Goal: Information Seeking & Learning: Learn about a topic

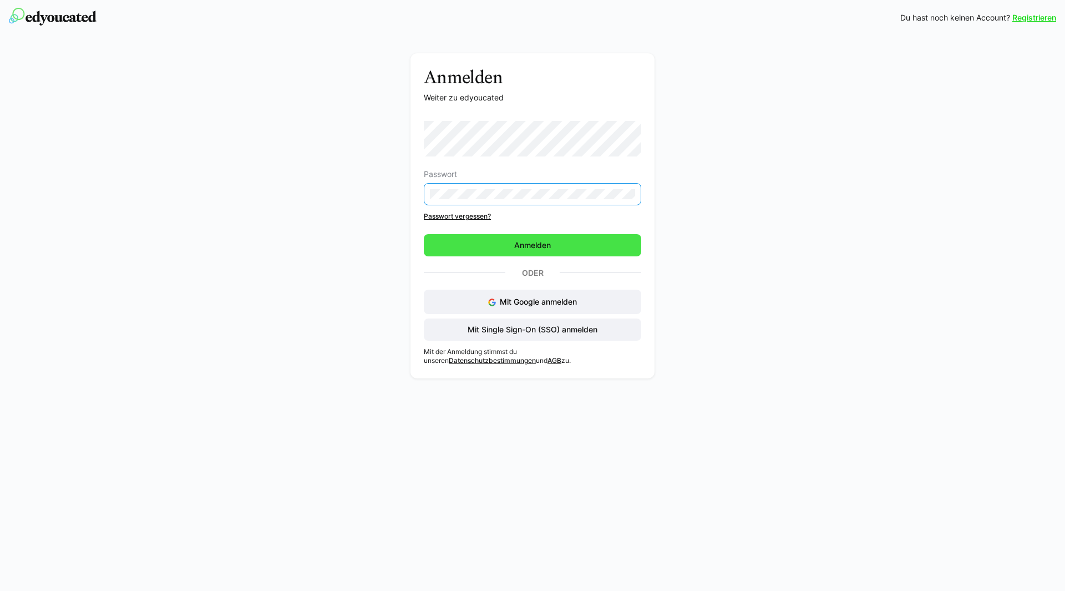
click at [513, 246] on span "Anmelden" at bounding box center [532, 245] width 40 height 11
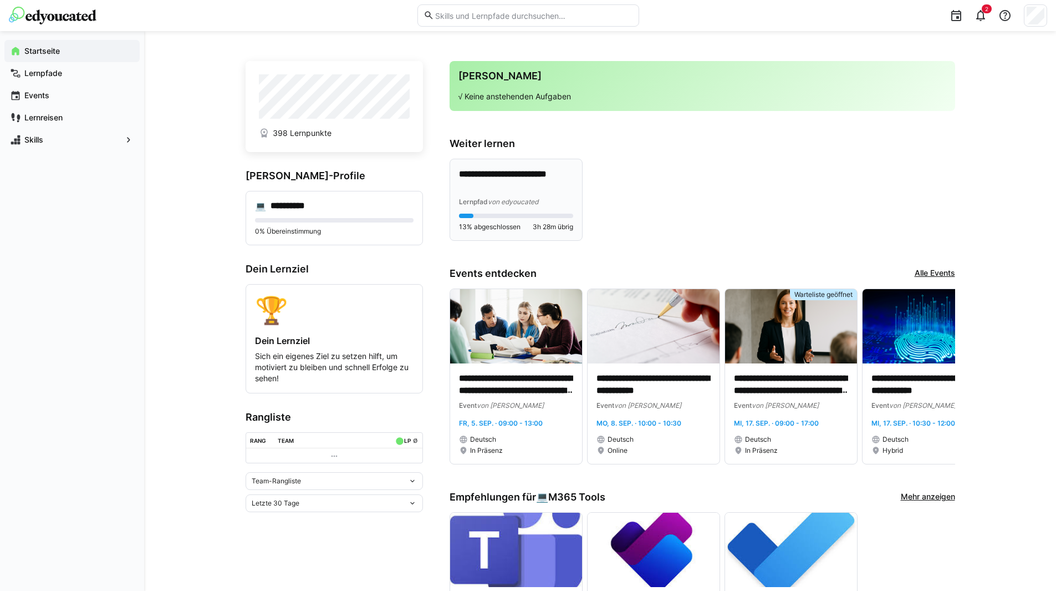
click at [505, 197] on span "von edyoucated" at bounding box center [513, 201] width 50 height 8
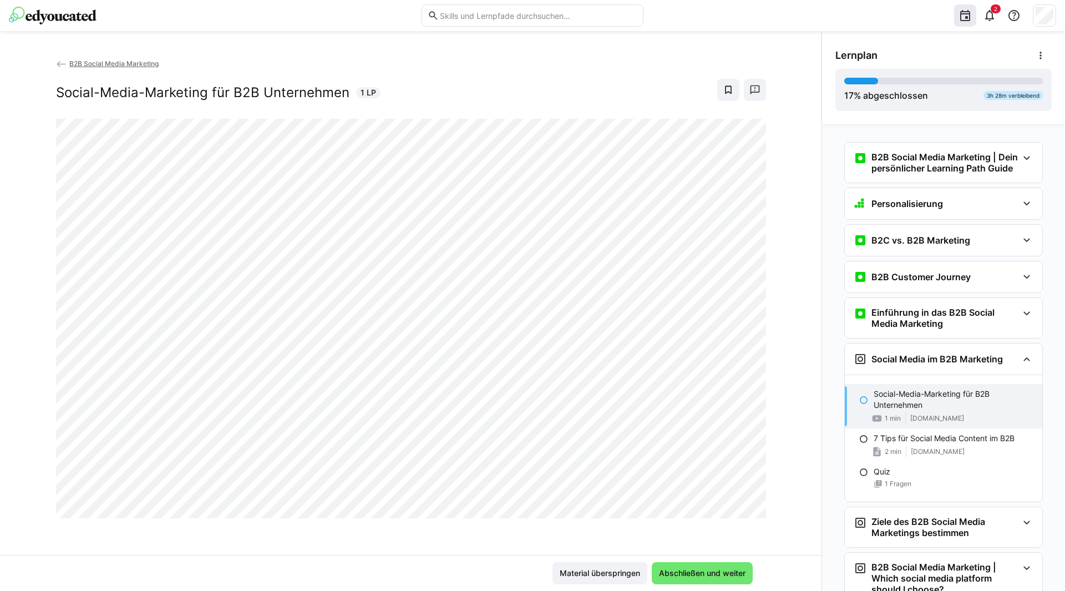
scroll to position [14, 0]
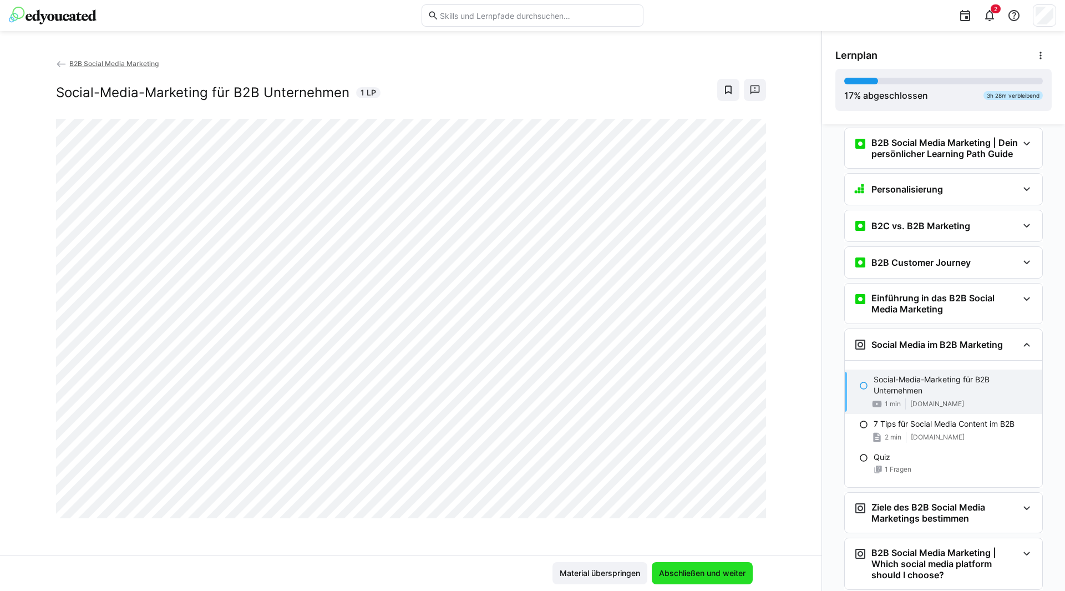
click at [712, 575] on span "Abschließen und weiter" at bounding box center [702, 572] width 90 height 11
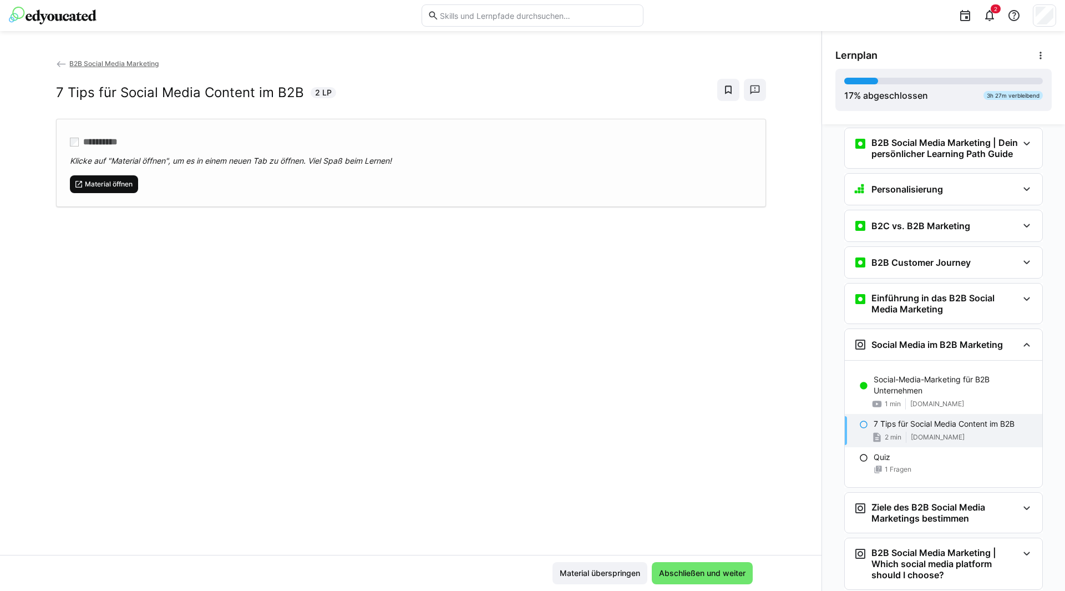
click at [106, 184] on span "Material öffnen" at bounding box center [109, 184] width 50 height 9
click at [718, 568] on span "Abschließen und weiter" at bounding box center [702, 572] width 90 height 11
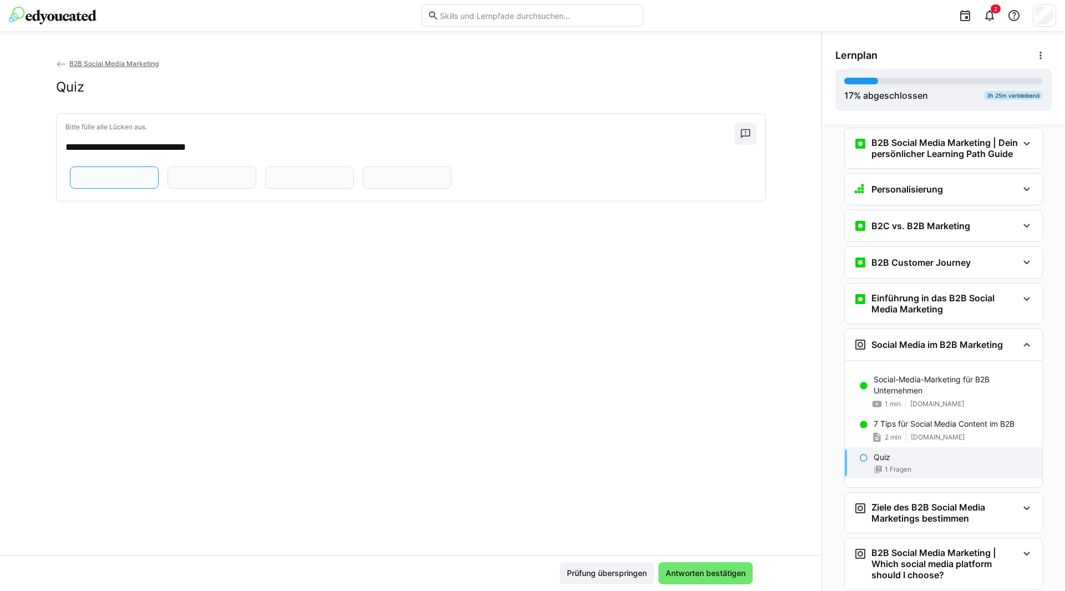
click at [153, 175] on input "text" at bounding box center [114, 177] width 77 height 10
click at [736, 132] on span at bounding box center [745, 134] width 22 height 22
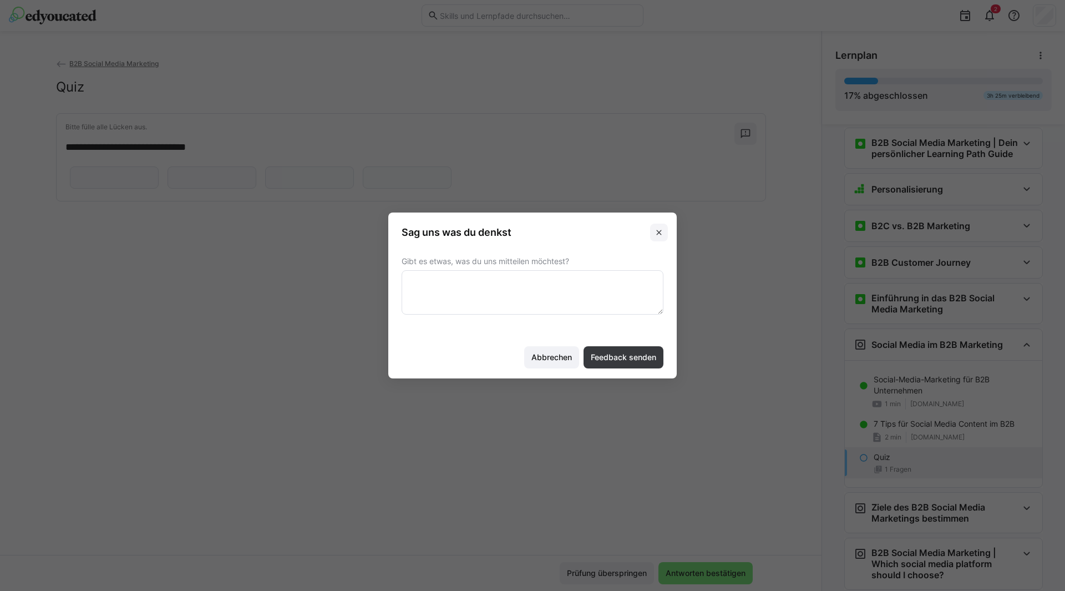
click at [657, 231] on eds-icon at bounding box center [658, 232] width 9 height 9
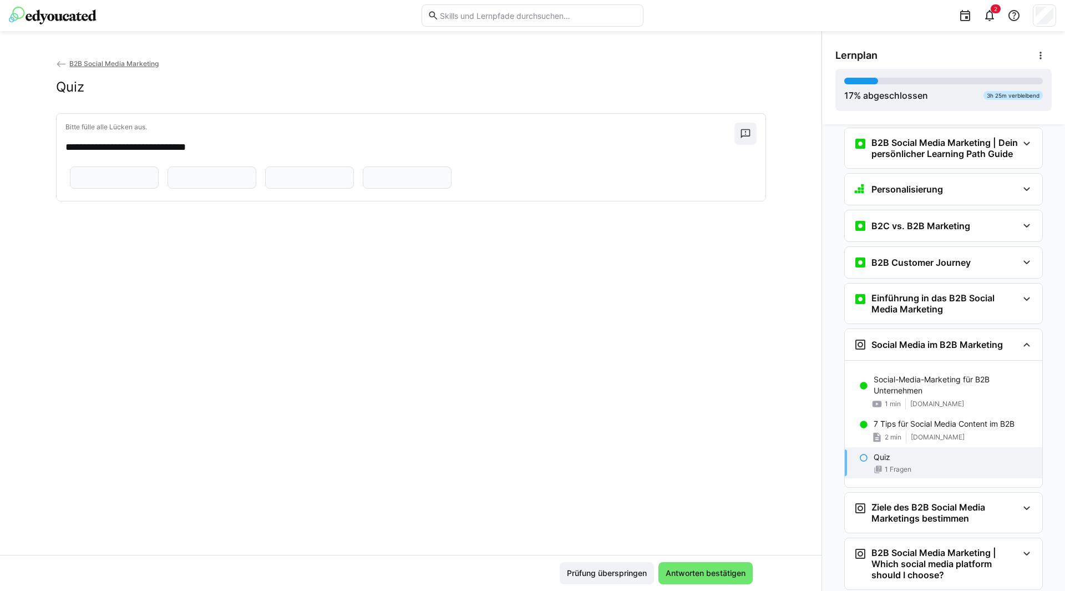
click at [250, 176] on input "text" at bounding box center [212, 177] width 77 height 10
click at [638, 571] on span "Prüfung überspringen" at bounding box center [606, 572] width 83 height 11
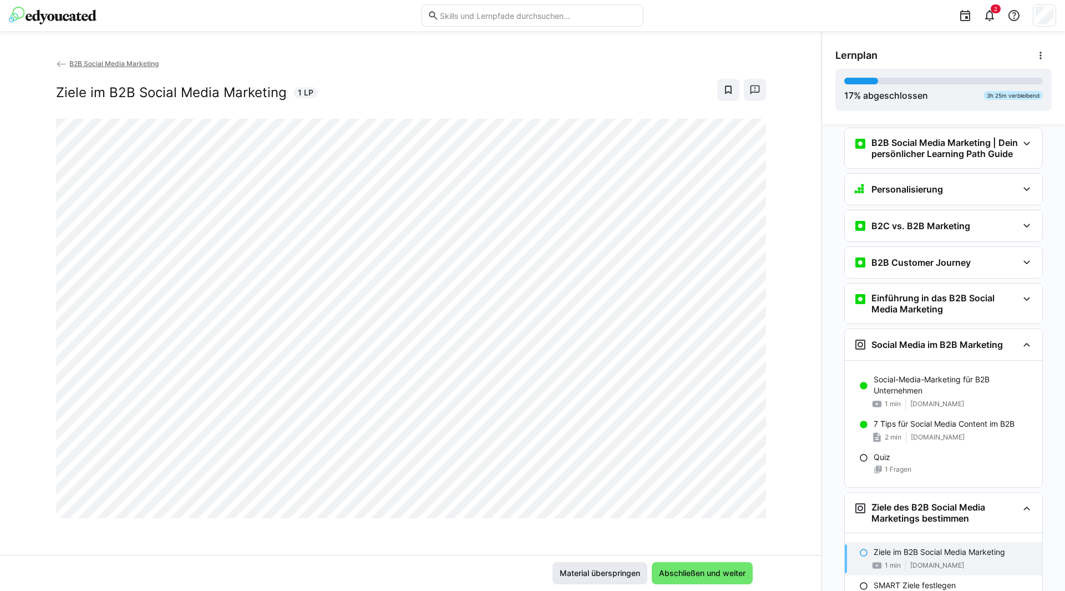
scroll to position [141, 0]
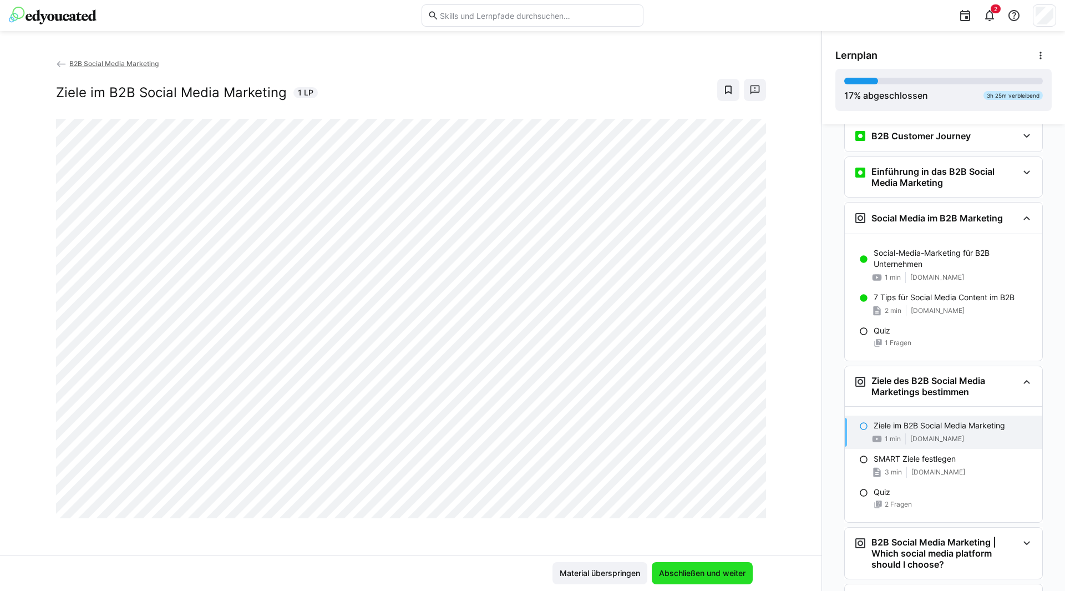
click at [685, 575] on span "Abschließen und weiter" at bounding box center [702, 572] width 90 height 11
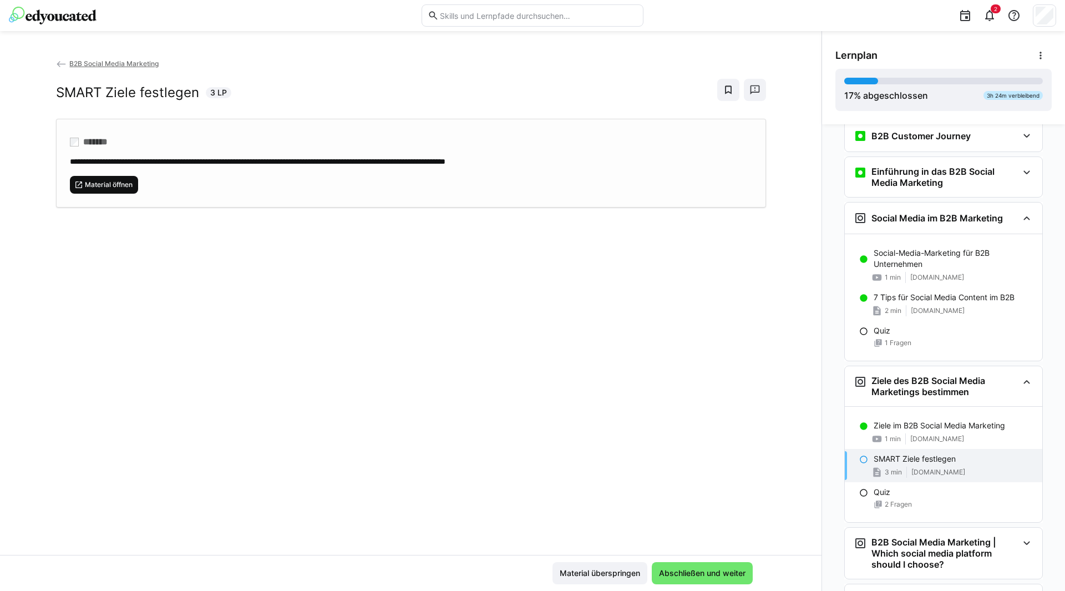
click at [106, 181] on span "Material öffnen" at bounding box center [109, 184] width 50 height 9
click at [726, 571] on span "Abschließen und weiter" at bounding box center [702, 572] width 90 height 11
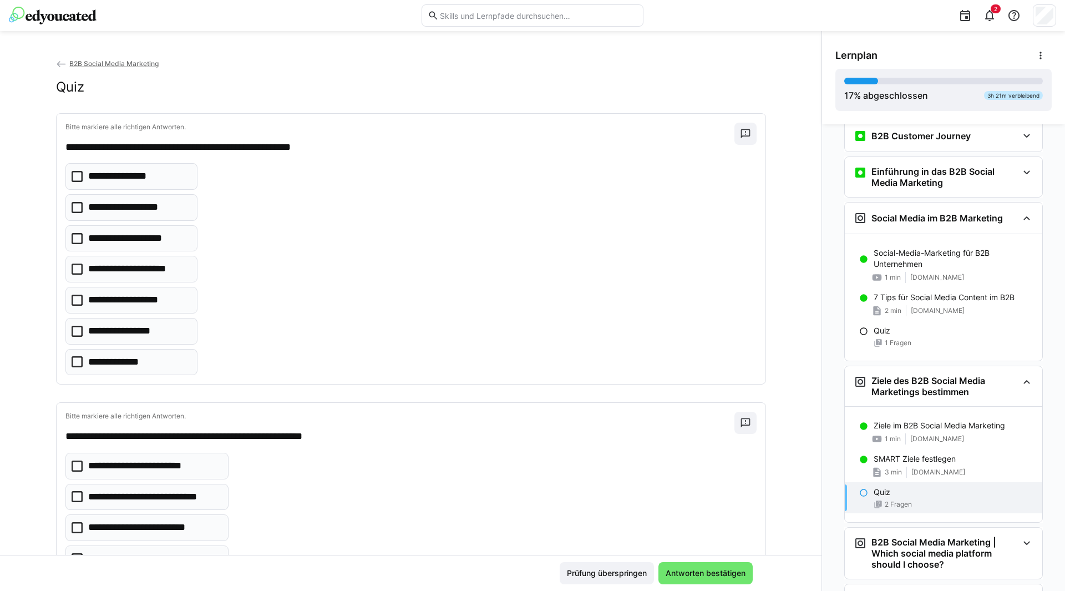
click at [72, 175] on icon at bounding box center [77, 176] width 11 height 11
click at [72, 205] on icon at bounding box center [77, 207] width 11 height 11
click at [72, 265] on icon at bounding box center [77, 268] width 11 height 11
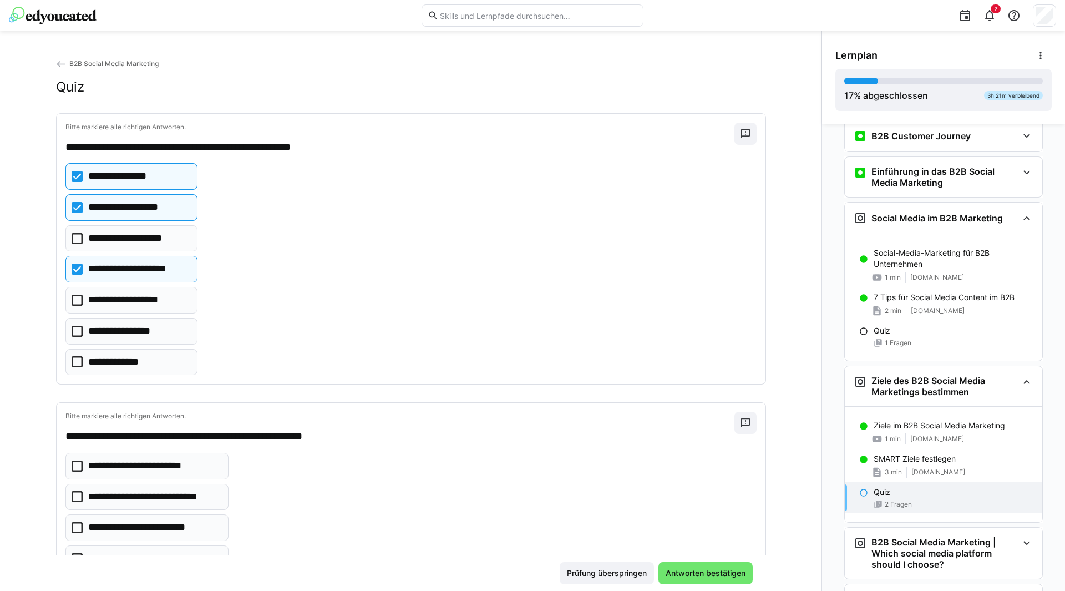
click at [72, 302] on icon at bounding box center [77, 299] width 11 height 11
click at [72, 330] on icon at bounding box center [77, 331] width 11 height 11
click at [72, 362] on icon at bounding box center [77, 361] width 11 height 11
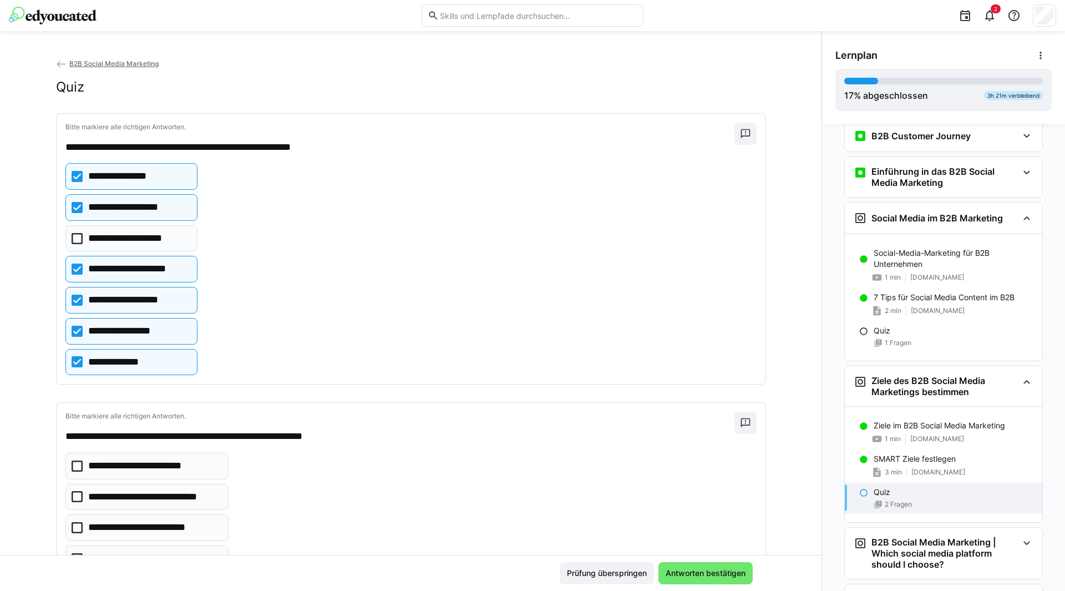
scroll to position [53, 0]
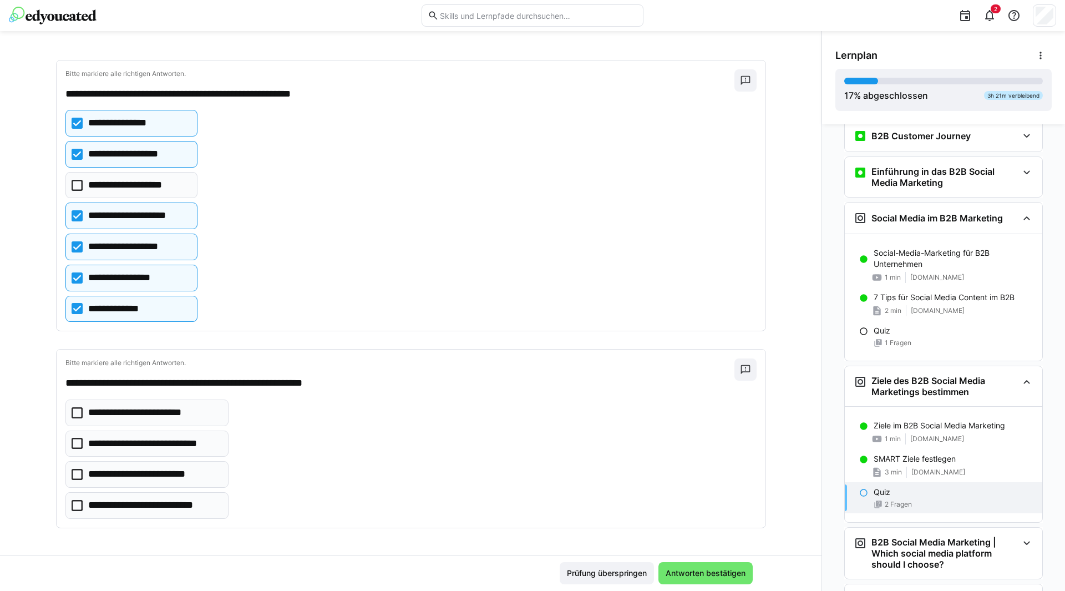
click at [77, 504] on eds-checkbox "**********" at bounding box center [146, 505] width 163 height 27
click at [731, 576] on span "Antworten bestätigen" at bounding box center [705, 572] width 83 height 11
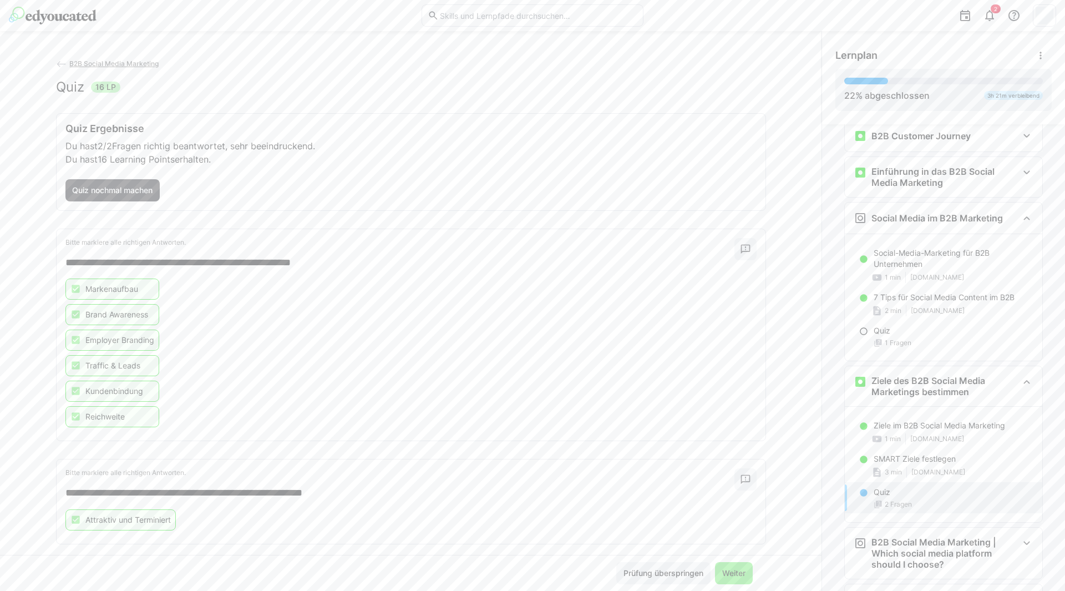
scroll to position [16, 0]
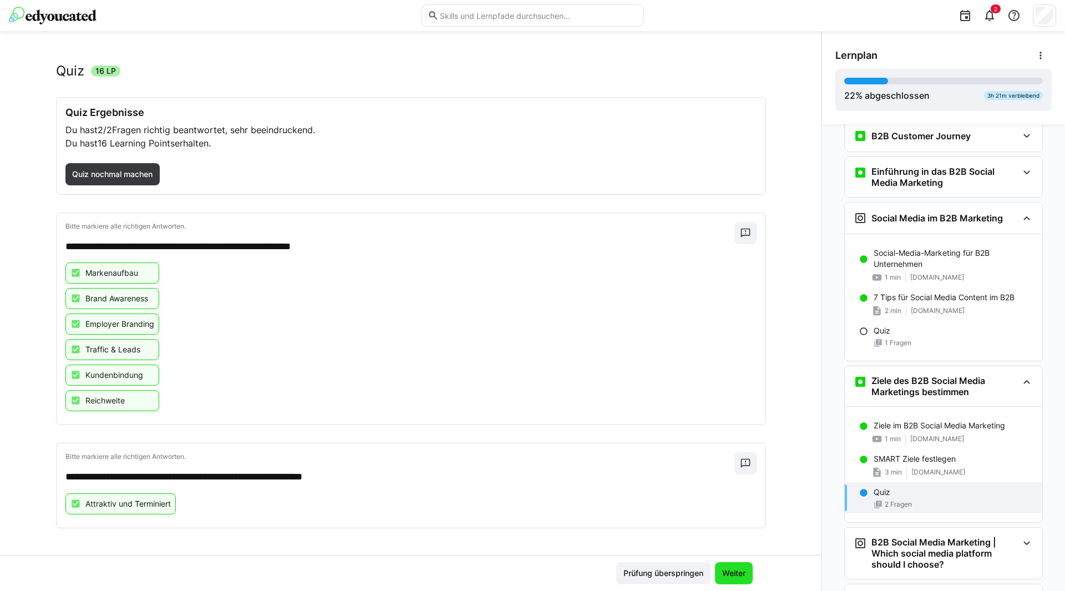
click at [743, 573] on span "Weiter" at bounding box center [733, 572] width 27 height 11
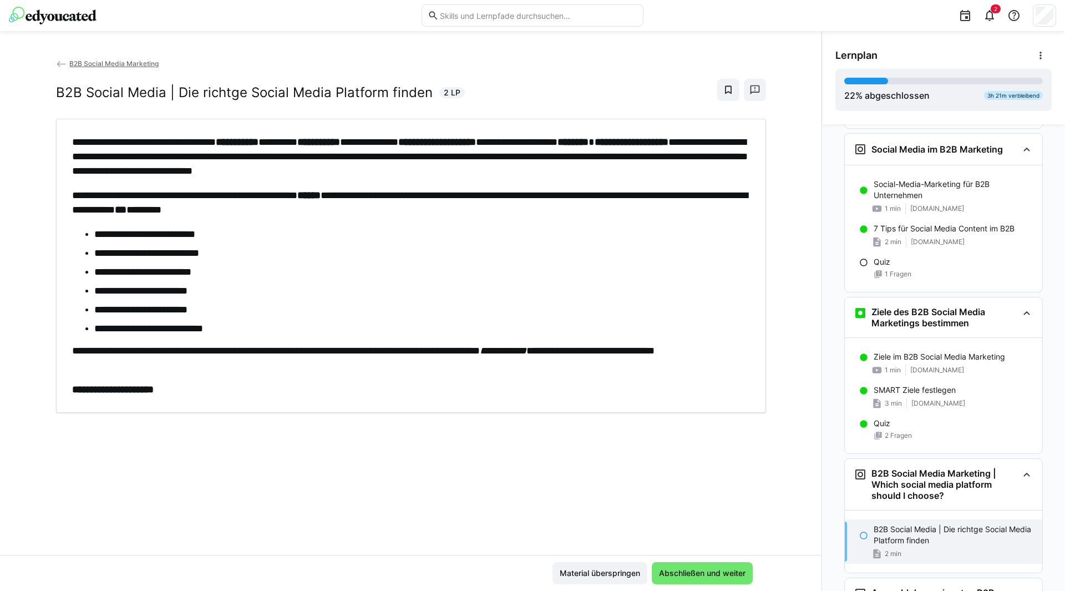
scroll to position [257, 0]
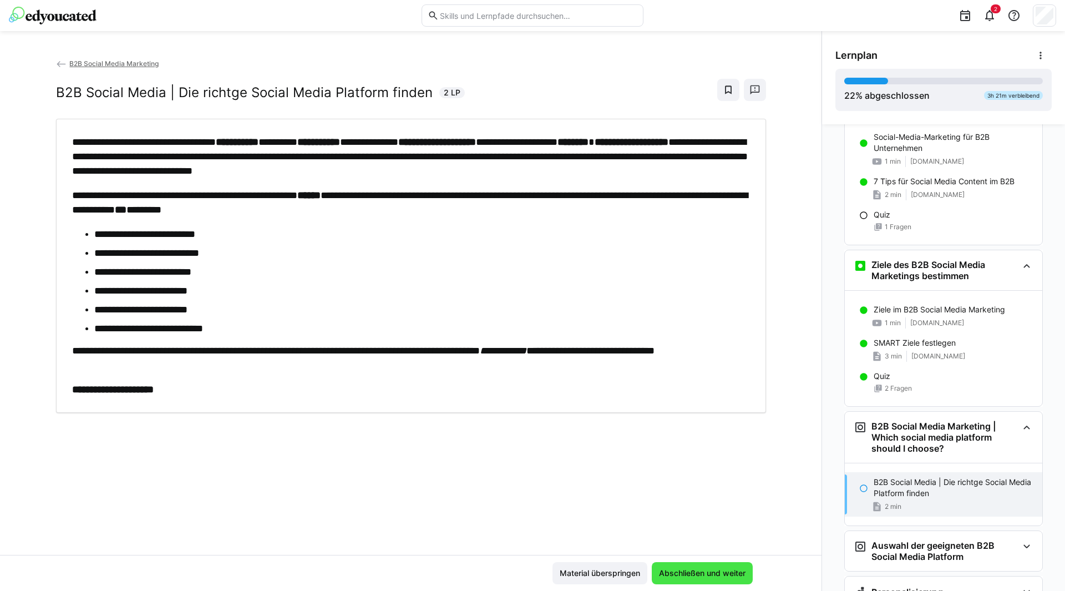
click at [674, 573] on span "Abschließen und weiter" at bounding box center [702, 572] width 90 height 11
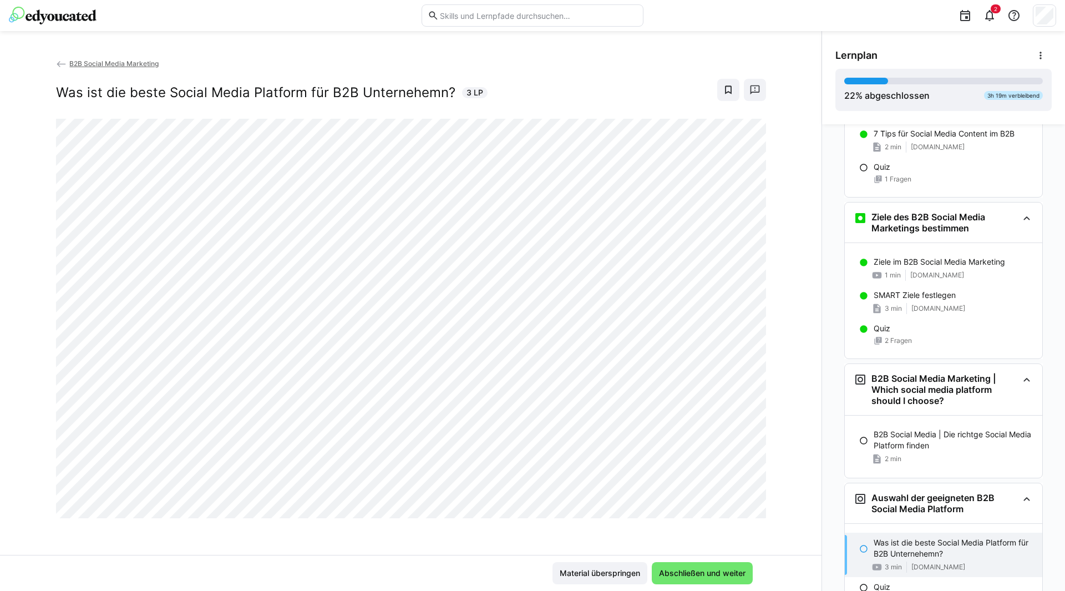
scroll to position [319, 0]
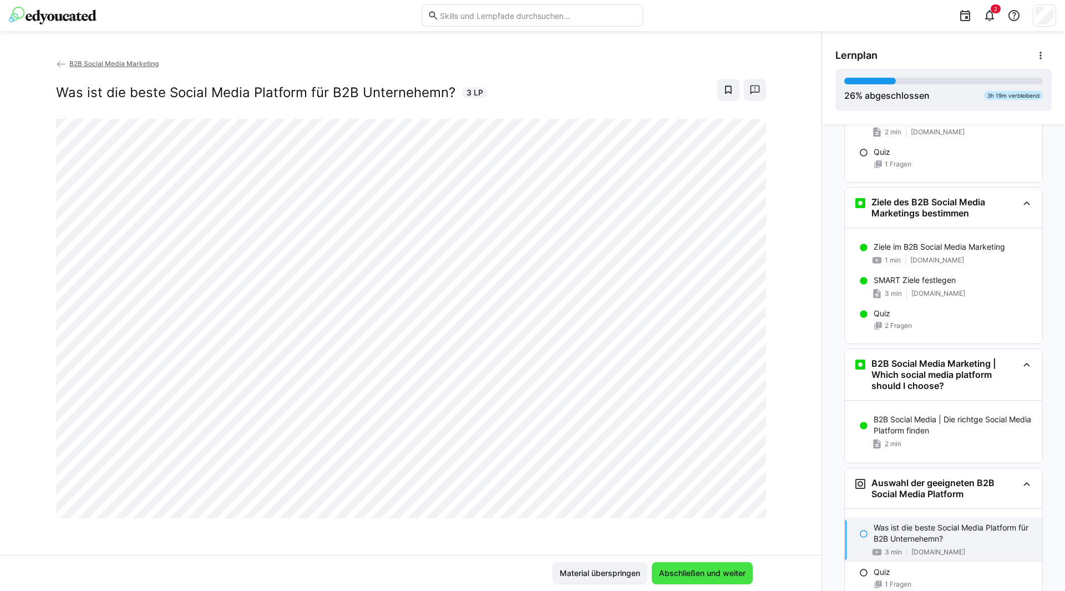
click at [741, 572] on span "Abschließen und weiter" at bounding box center [702, 572] width 90 height 11
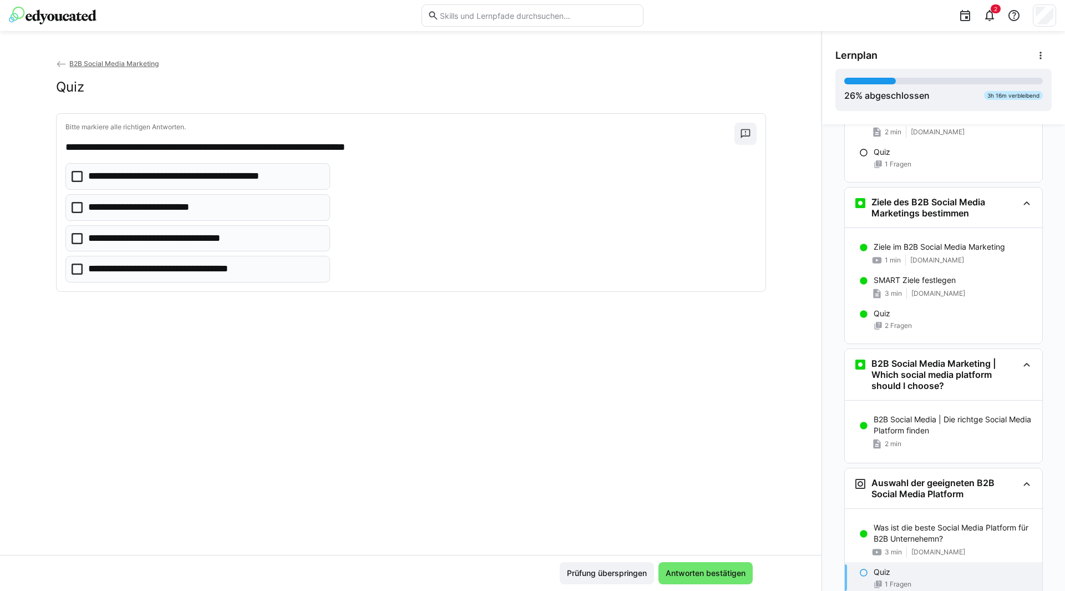
click at [72, 207] on icon at bounding box center [77, 207] width 11 height 11
click at [77, 268] on icon at bounding box center [77, 268] width 11 height 11
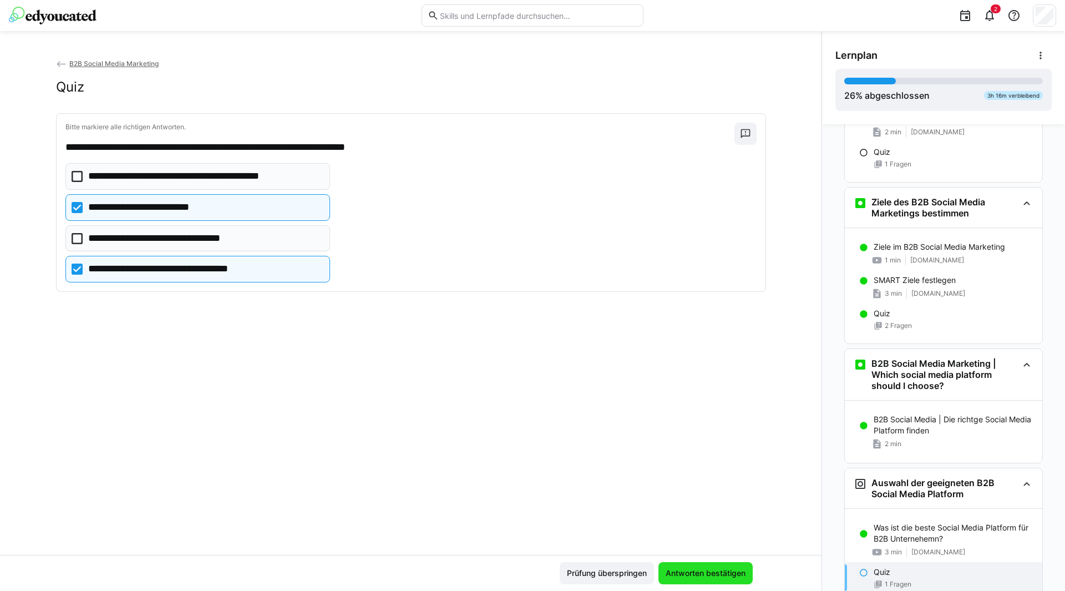
click at [703, 577] on span "Antworten bestätigen" at bounding box center [705, 572] width 83 height 11
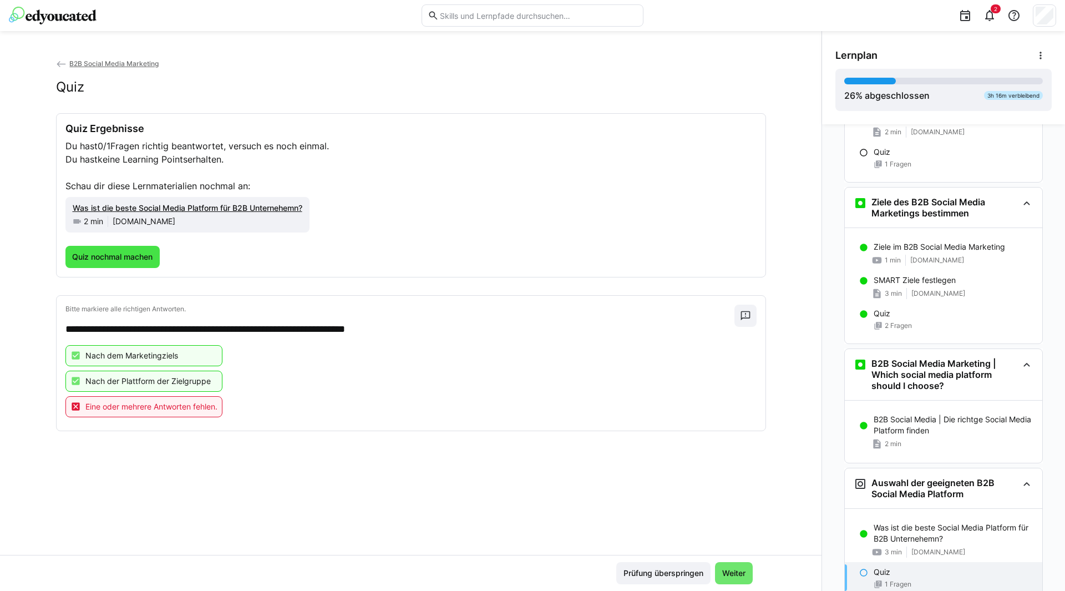
click at [126, 255] on span "Quiz nochmal machen" at bounding box center [112, 256] width 84 height 11
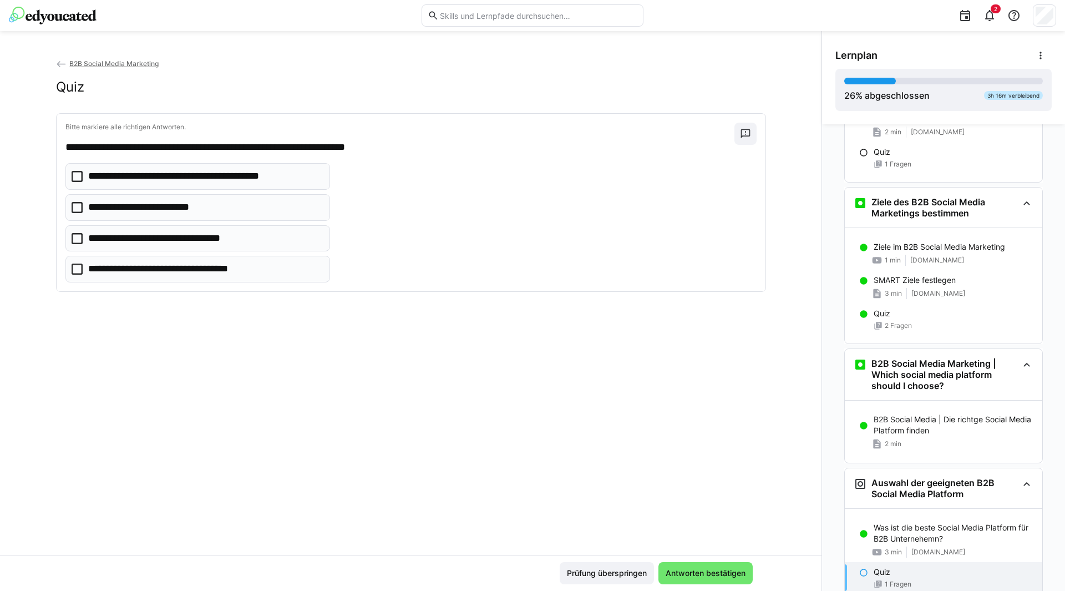
click at [72, 167] on eds-checkbox "**********" at bounding box center [197, 176] width 265 height 27
click at [72, 207] on icon at bounding box center [77, 207] width 11 height 11
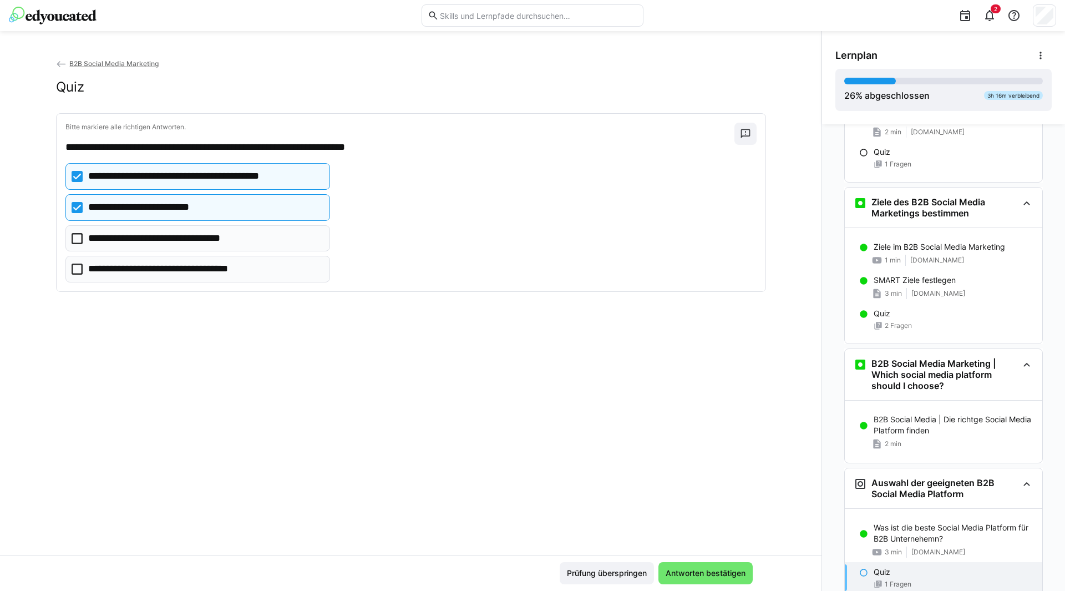
click at [72, 267] on icon at bounding box center [77, 268] width 11 height 11
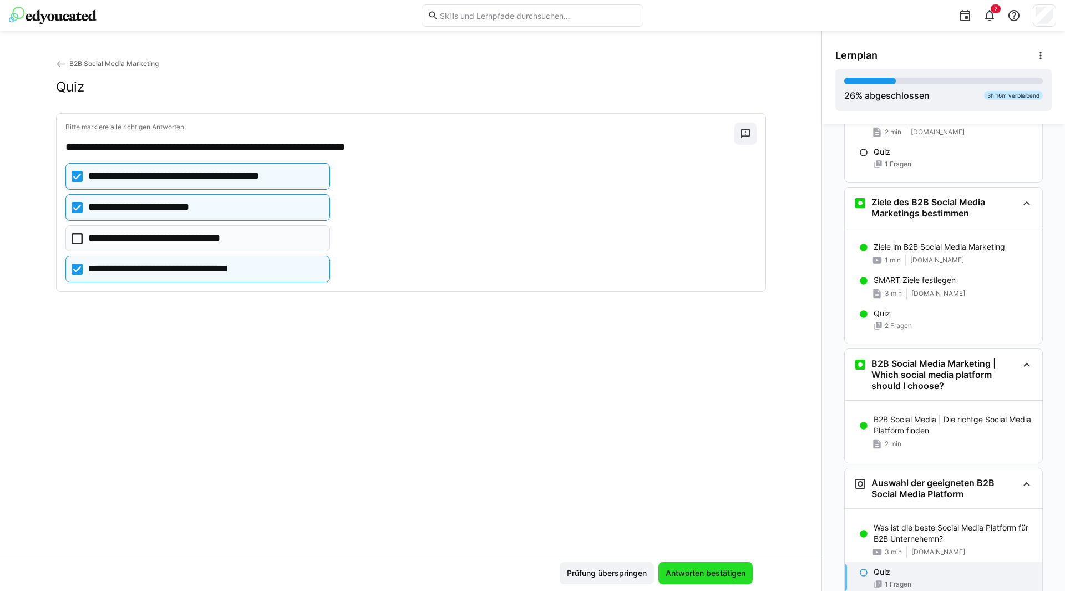
click at [718, 568] on span "Antworten bestätigen" at bounding box center [705, 572] width 83 height 11
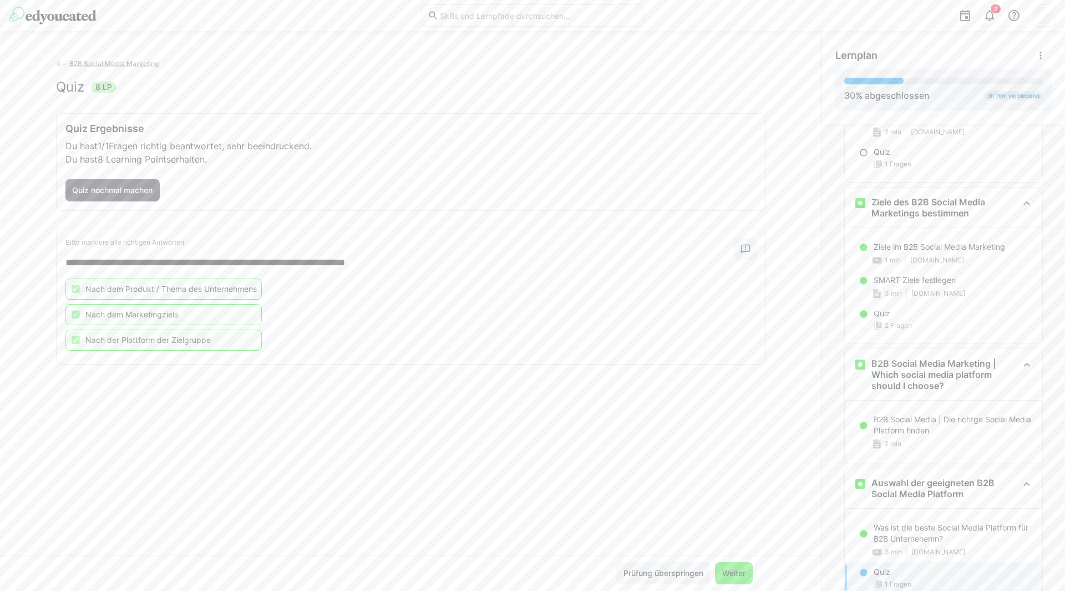
click at [730, 566] on span "Weiter" at bounding box center [734, 573] width 38 height 22
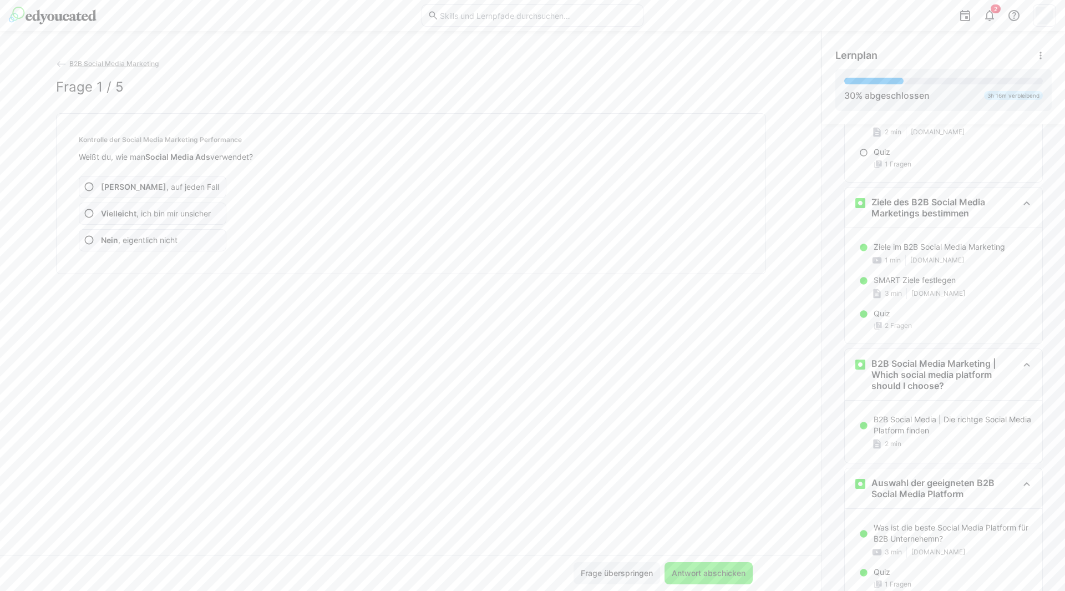
scroll to position [413, 0]
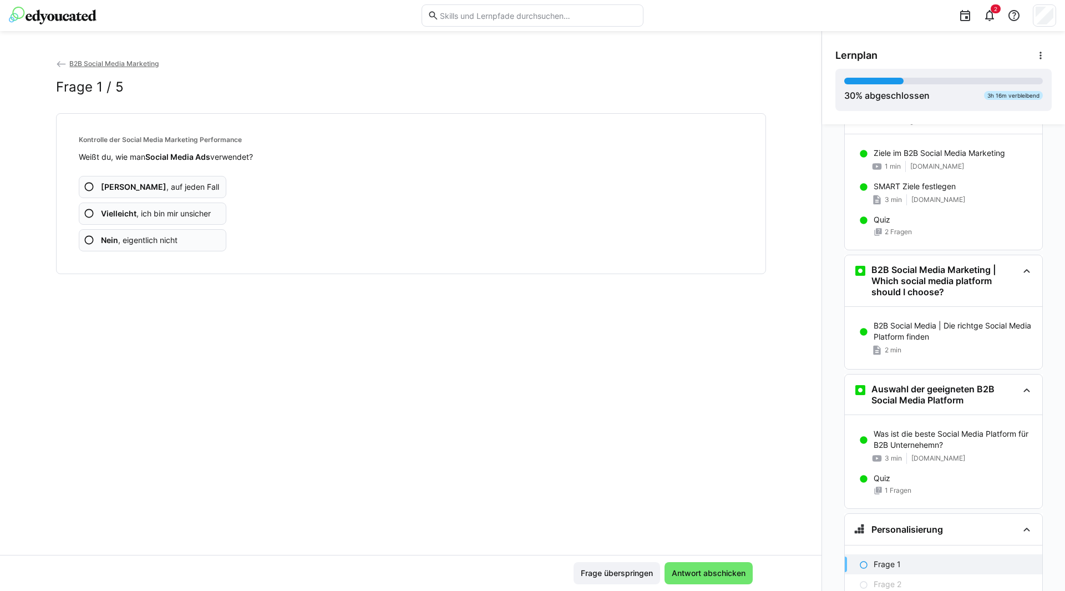
click at [84, 216] on eds-icon at bounding box center [89, 213] width 11 height 11
click at [688, 572] on span "Antwort abschicken" at bounding box center [708, 572] width 77 height 11
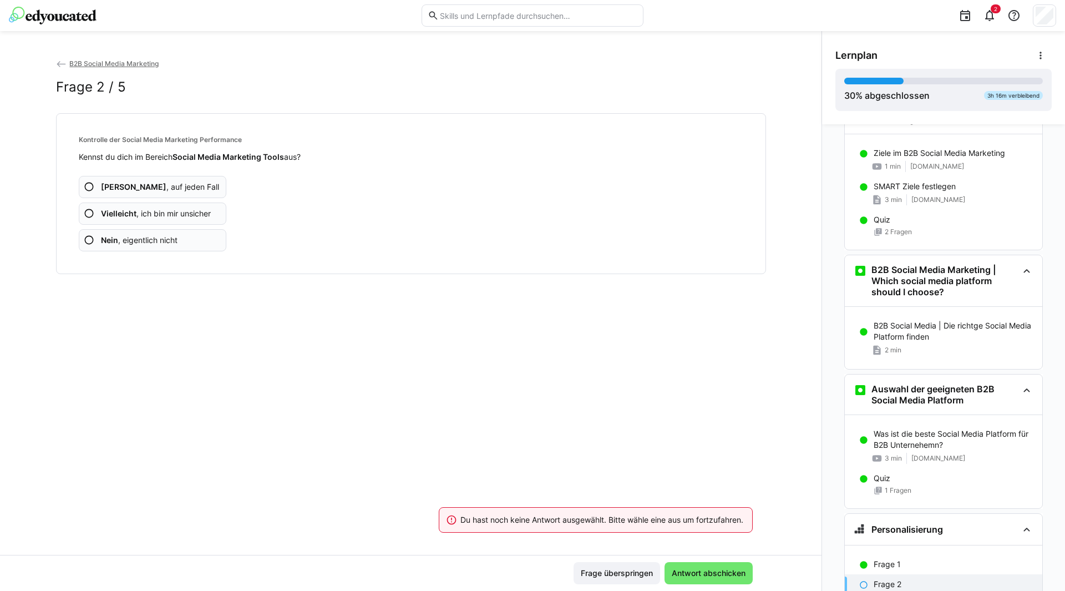
click at [84, 213] on eds-icon at bounding box center [89, 213] width 11 height 11
click at [89, 212] on eds-icon at bounding box center [89, 213] width 11 height 11
click at [710, 573] on span "Antwort abschicken" at bounding box center [708, 572] width 77 height 11
click at [87, 185] on eds-icon at bounding box center [89, 186] width 11 height 11
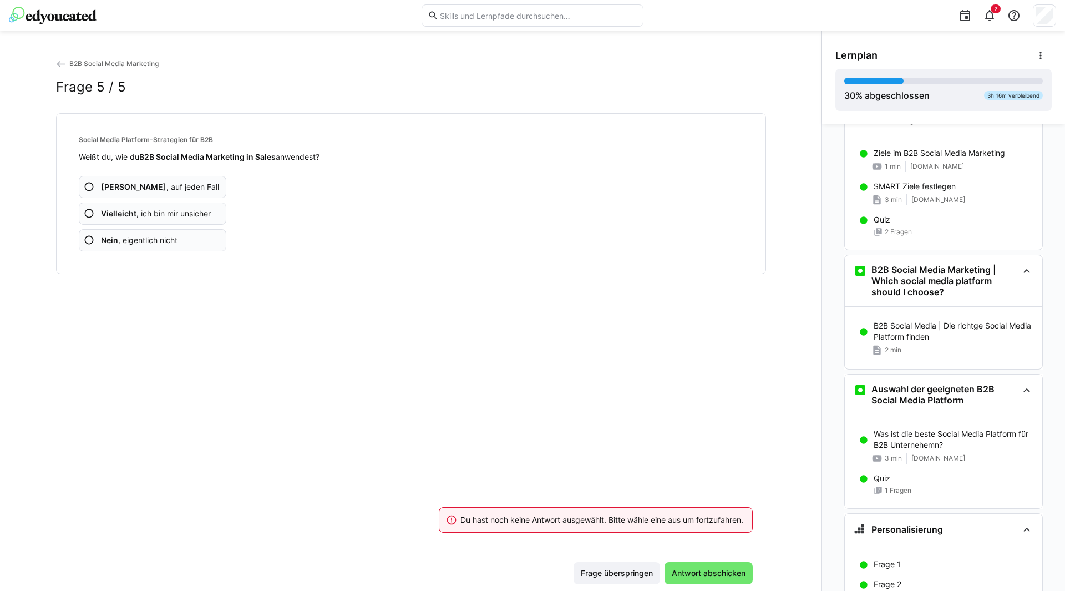
click at [84, 214] on eds-icon at bounding box center [89, 213] width 11 height 11
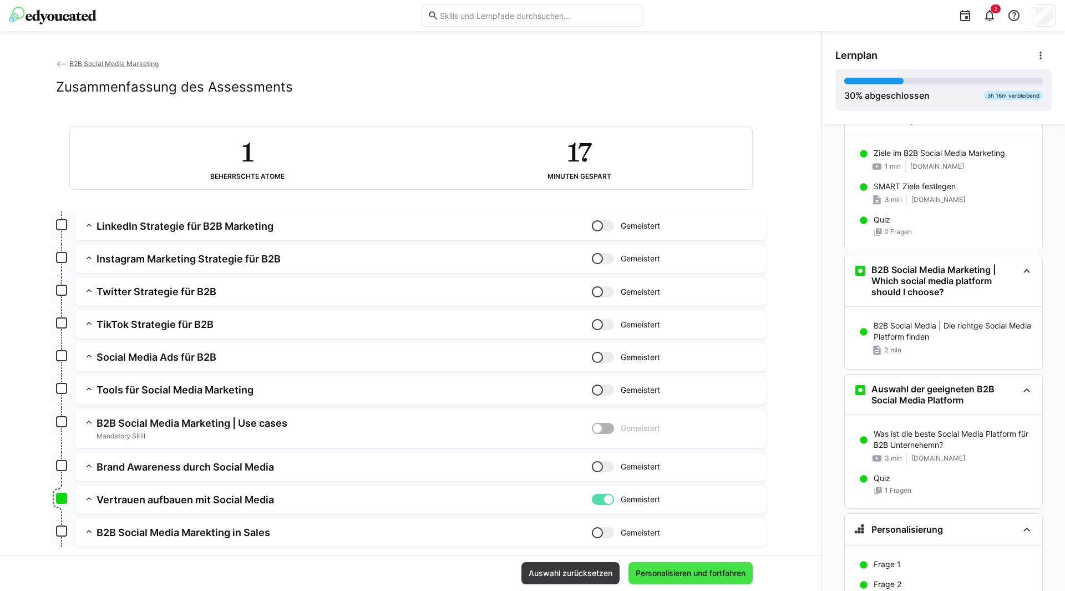
click at [709, 575] on span "Personalisieren und fortfahren" at bounding box center [690, 572] width 113 height 11
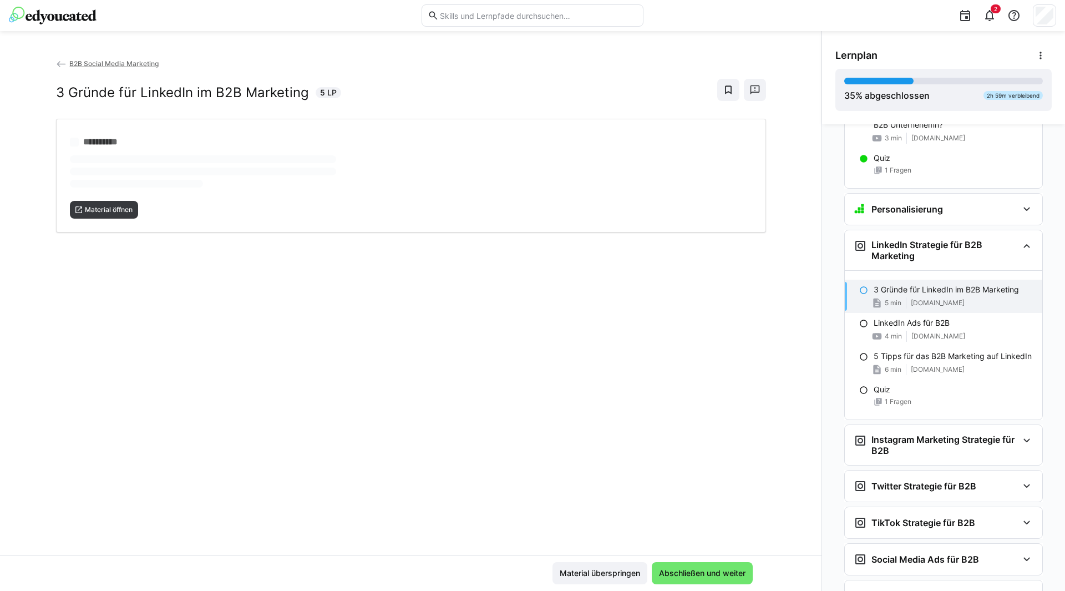
scroll to position [850, 0]
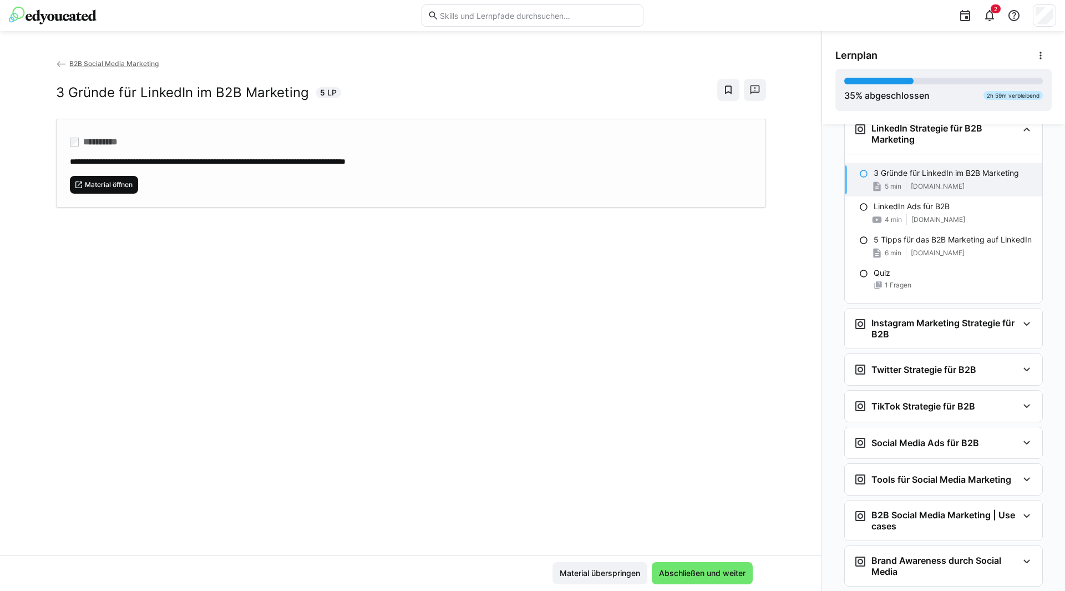
click at [96, 186] on span "Material öffnen" at bounding box center [109, 184] width 50 height 9
